Goal: Find specific page/section: Find specific page/section

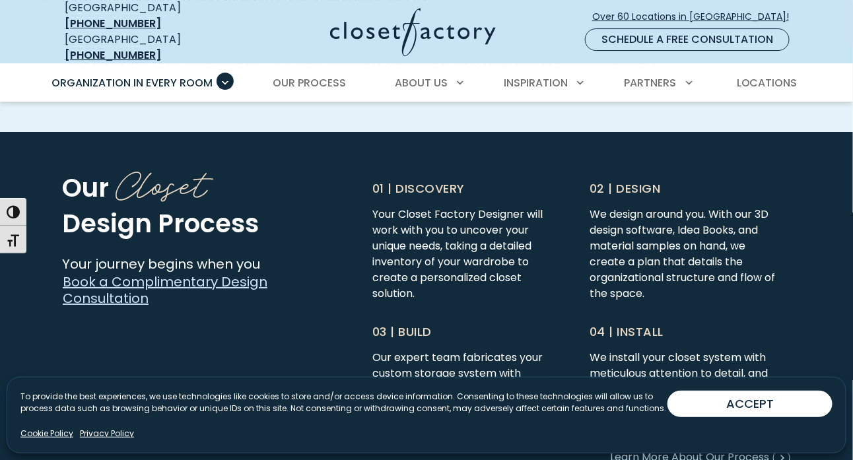
scroll to position [3235, 0]
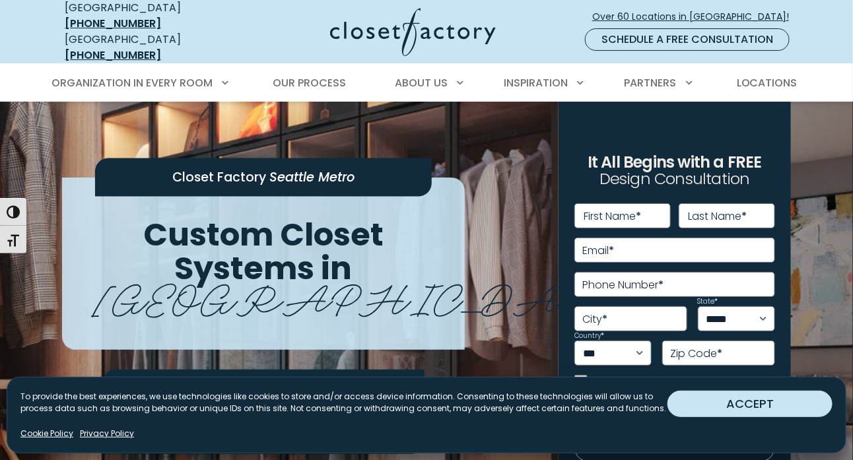
click at [727, 415] on button "ACCEPT" at bounding box center [749, 404] width 165 height 26
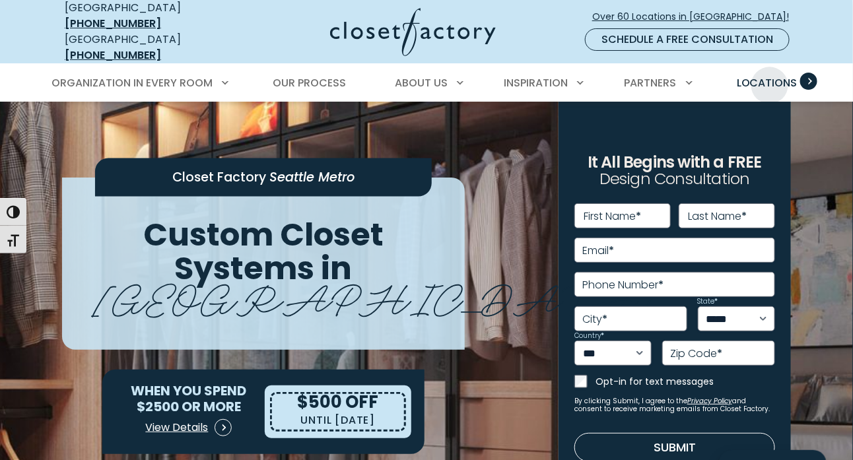
click at [770, 75] on span "Locations" at bounding box center [767, 82] width 61 height 15
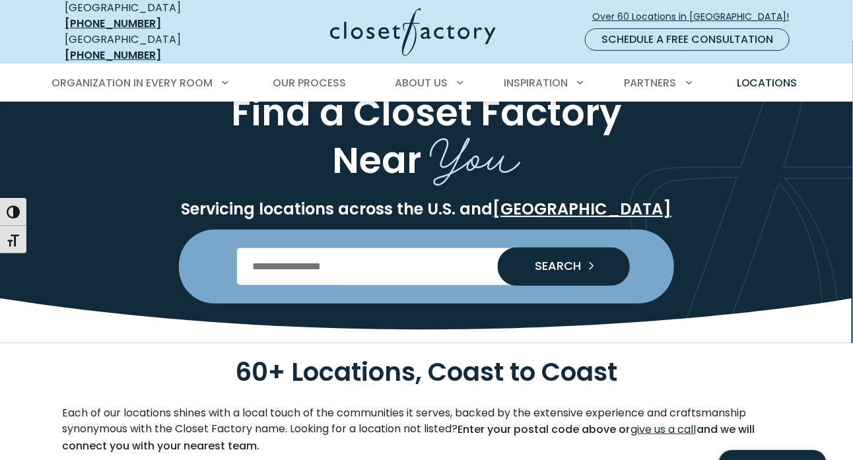
scroll to position [132, 0]
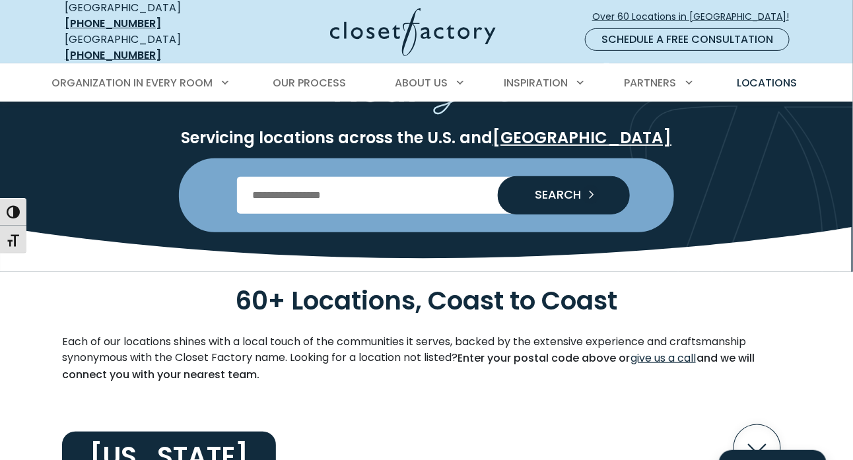
click at [380, 178] on input "Enter Postal Code" at bounding box center [427, 195] width 380 height 37
type input "*****"
click at [535, 189] on span "SEARCH" at bounding box center [552, 195] width 57 height 12
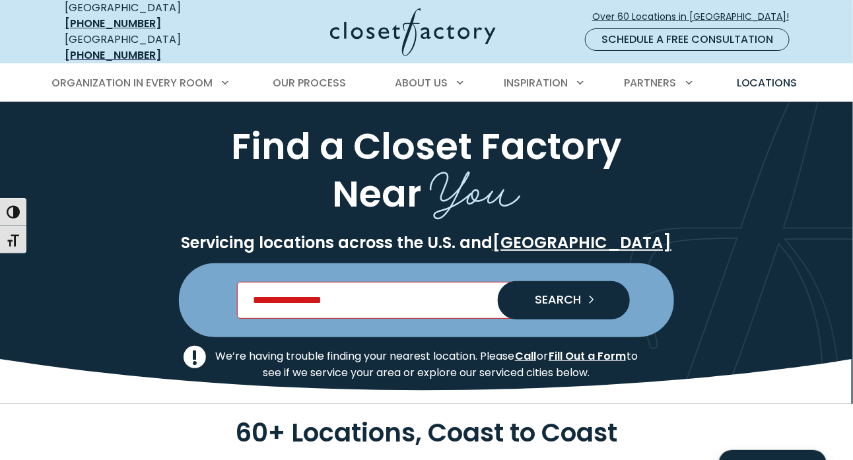
click at [334, 294] on input "Enter Postal Code" at bounding box center [427, 300] width 380 height 37
type input "*****"
click at [545, 294] on span "SEARCH" at bounding box center [552, 300] width 57 height 12
click at [291, 289] on input "Enter Postal Code" at bounding box center [427, 300] width 380 height 37
type input "*"
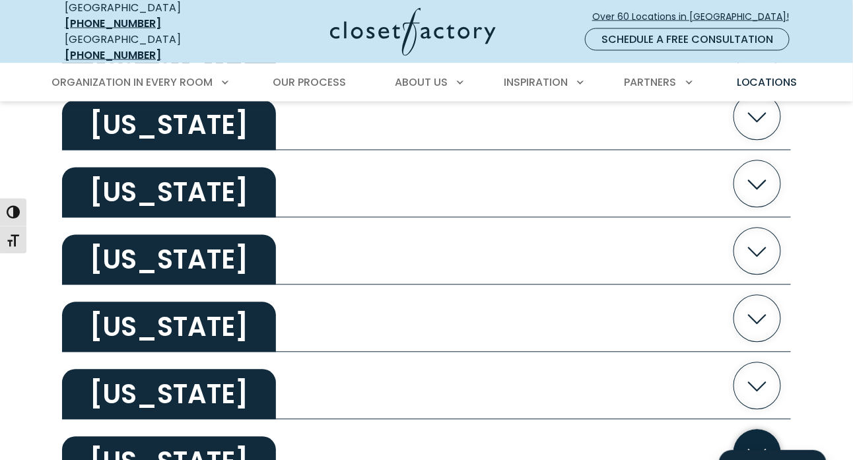
scroll to position [2508, 0]
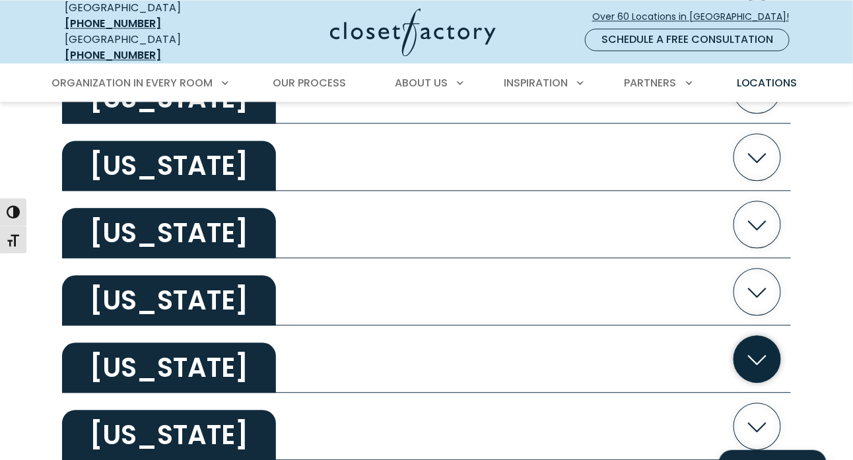
click at [218, 353] on h2 "Washington" at bounding box center [169, 368] width 214 height 50
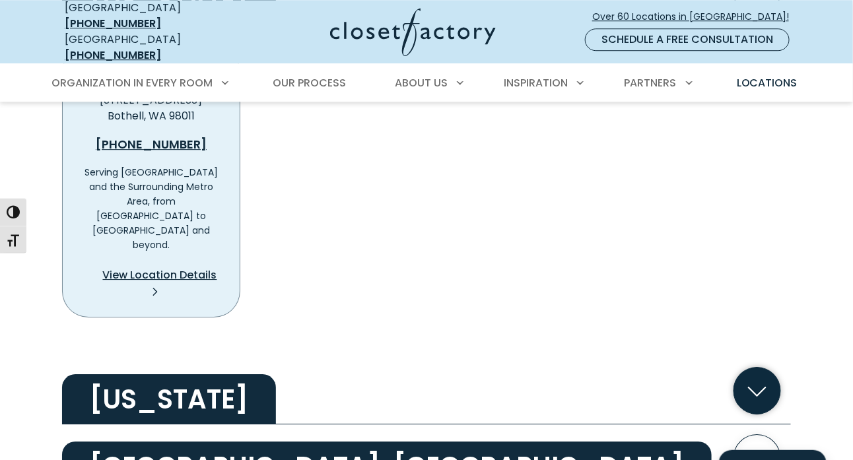
scroll to position [2905, 0]
